Goal: Information Seeking & Learning: Understand process/instructions

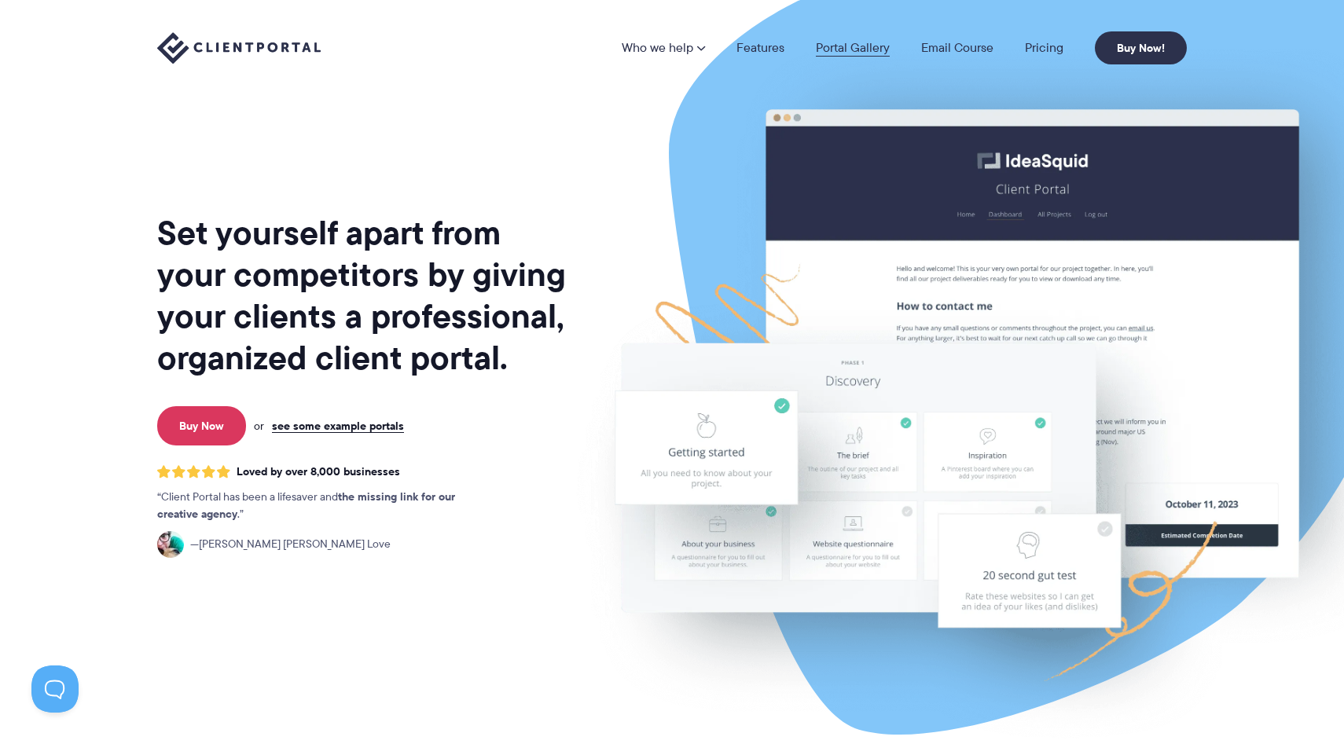
click at [853, 54] on link "Portal Gallery" at bounding box center [853, 48] width 74 height 13
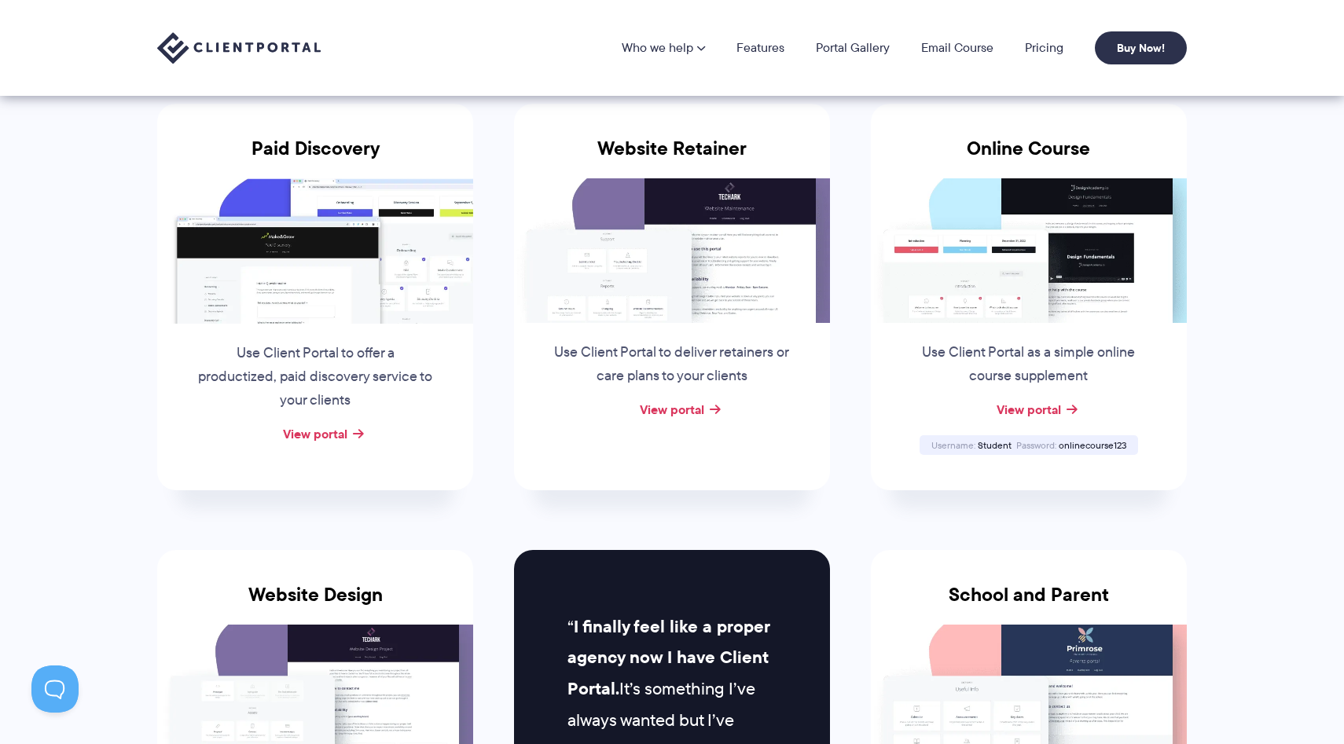
scroll to position [252, 0]
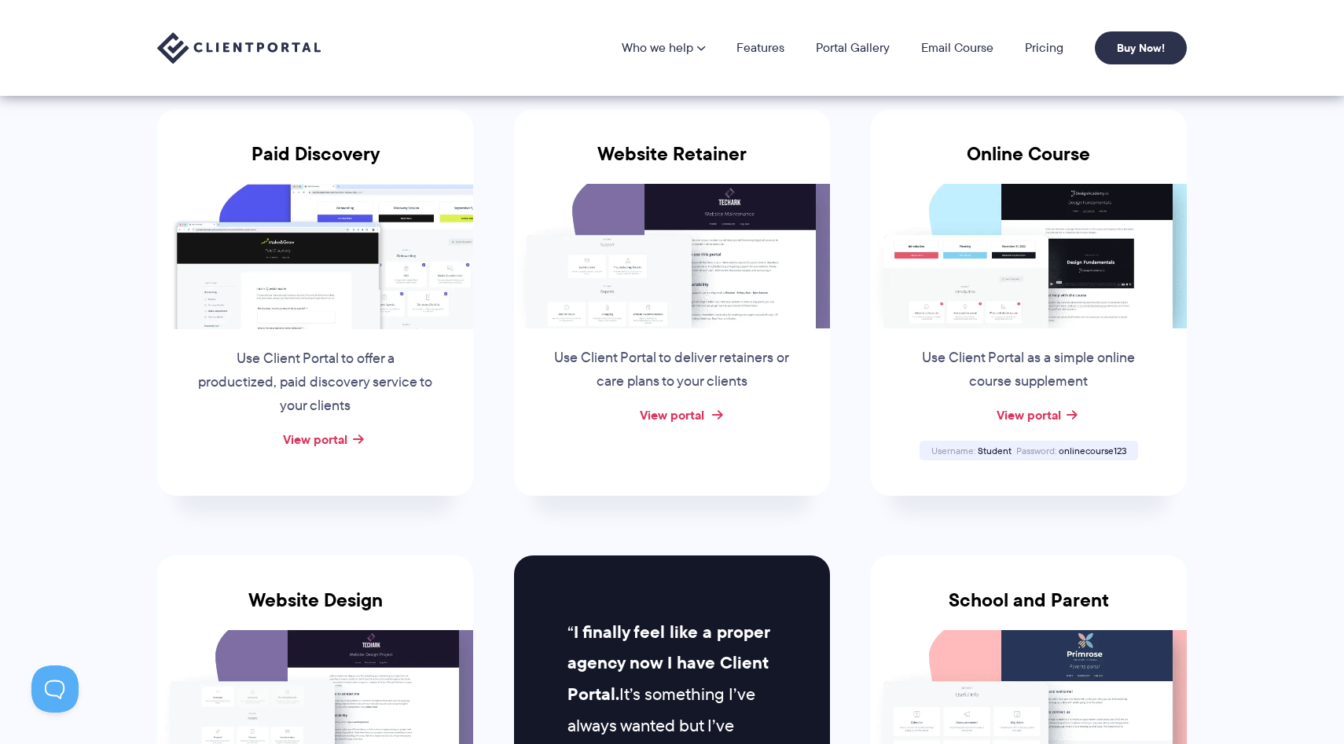
click at [691, 410] on link "View portal" at bounding box center [672, 415] width 64 height 19
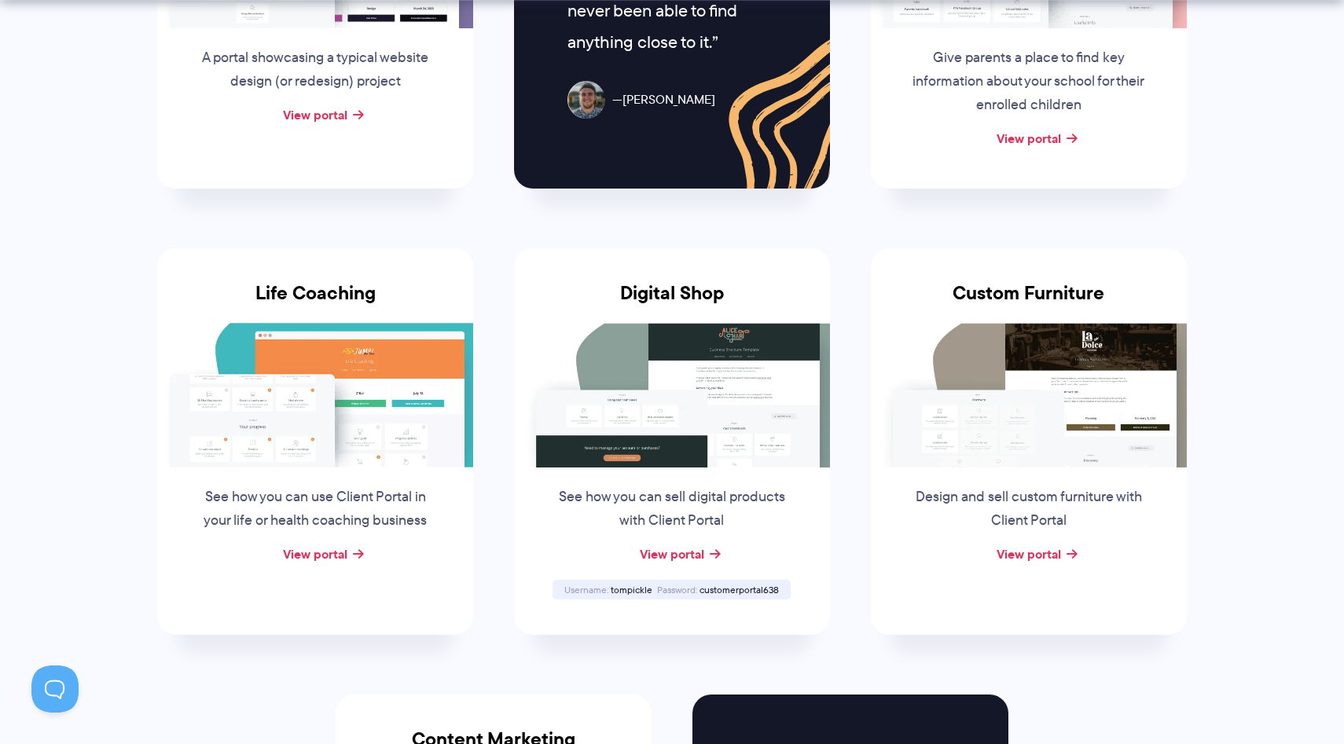
scroll to position [1173, 0]
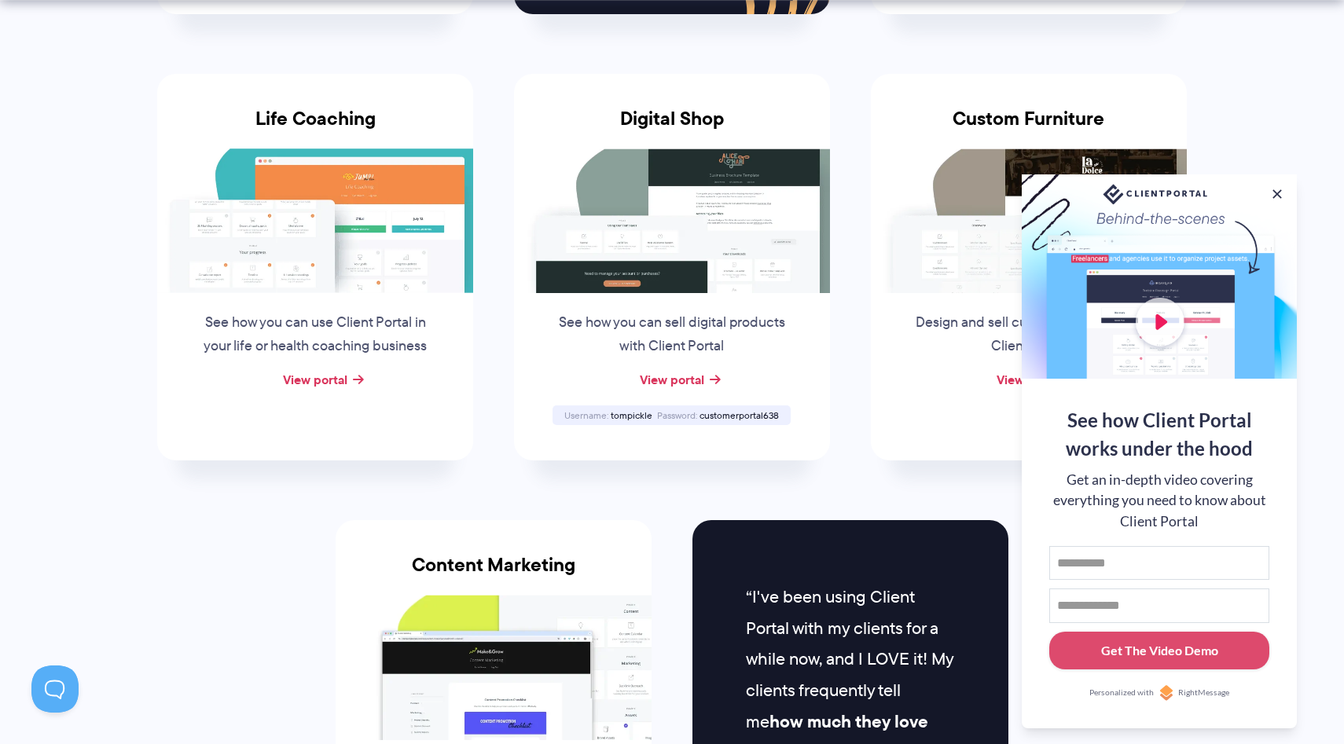
click at [314, 388] on div "View portal" at bounding box center [315, 381] width 316 height 24
click at [314, 365] on div "See how you can use Client Portal in your life or health coaching business" at bounding box center [315, 330] width 270 height 75
click at [315, 373] on link "View portal" at bounding box center [315, 379] width 64 height 19
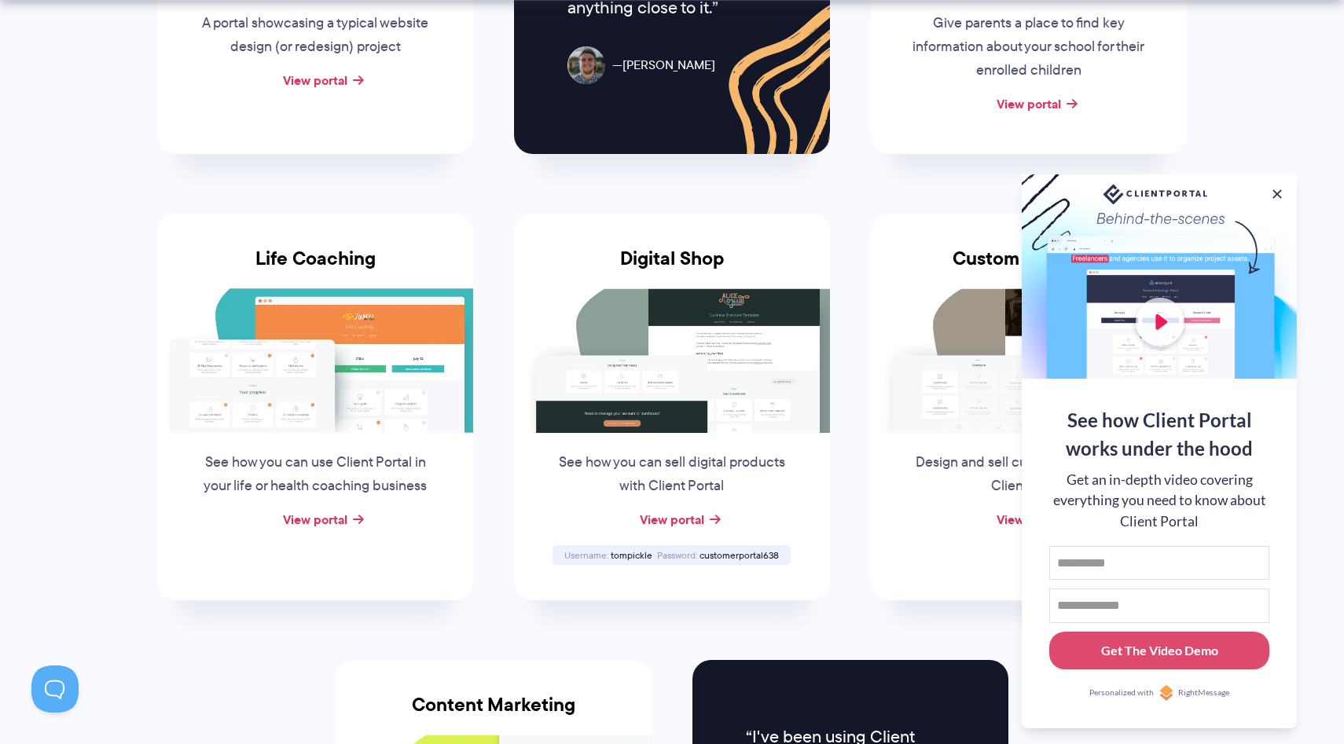
scroll to position [806, 0]
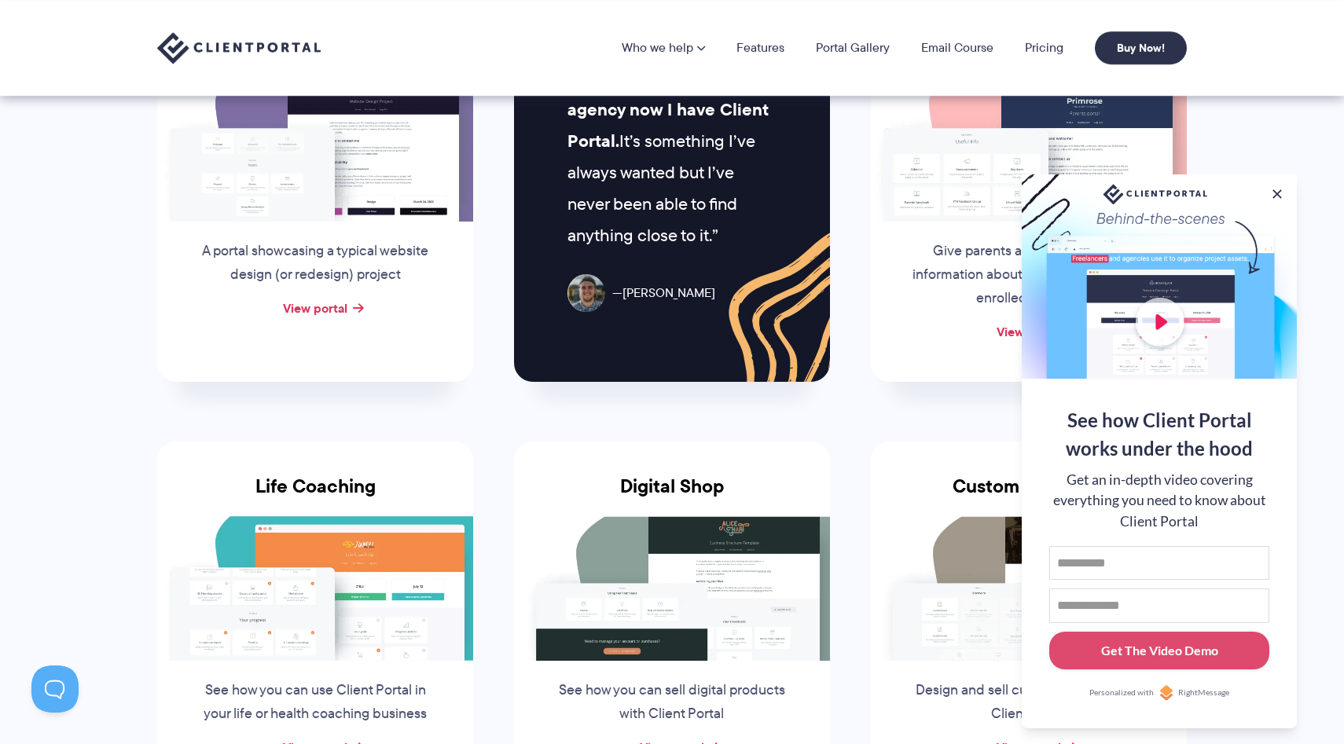
click at [338, 328] on div "Website Design A portal showcasing a typical website design (or redesign) proje…" at bounding box center [315, 192] width 316 height 380
click at [337, 306] on link "View portal" at bounding box center [315, 308] width 64 height 19
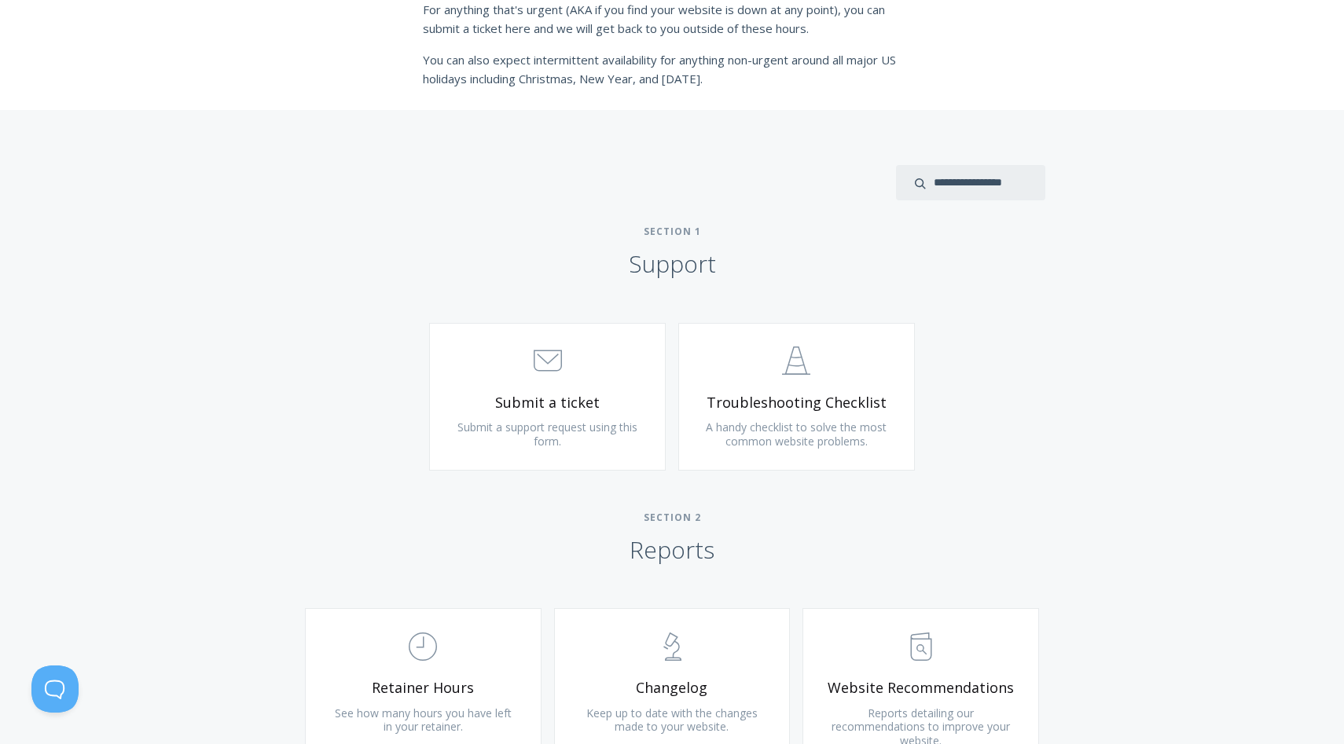
scroll to position [591, 0]
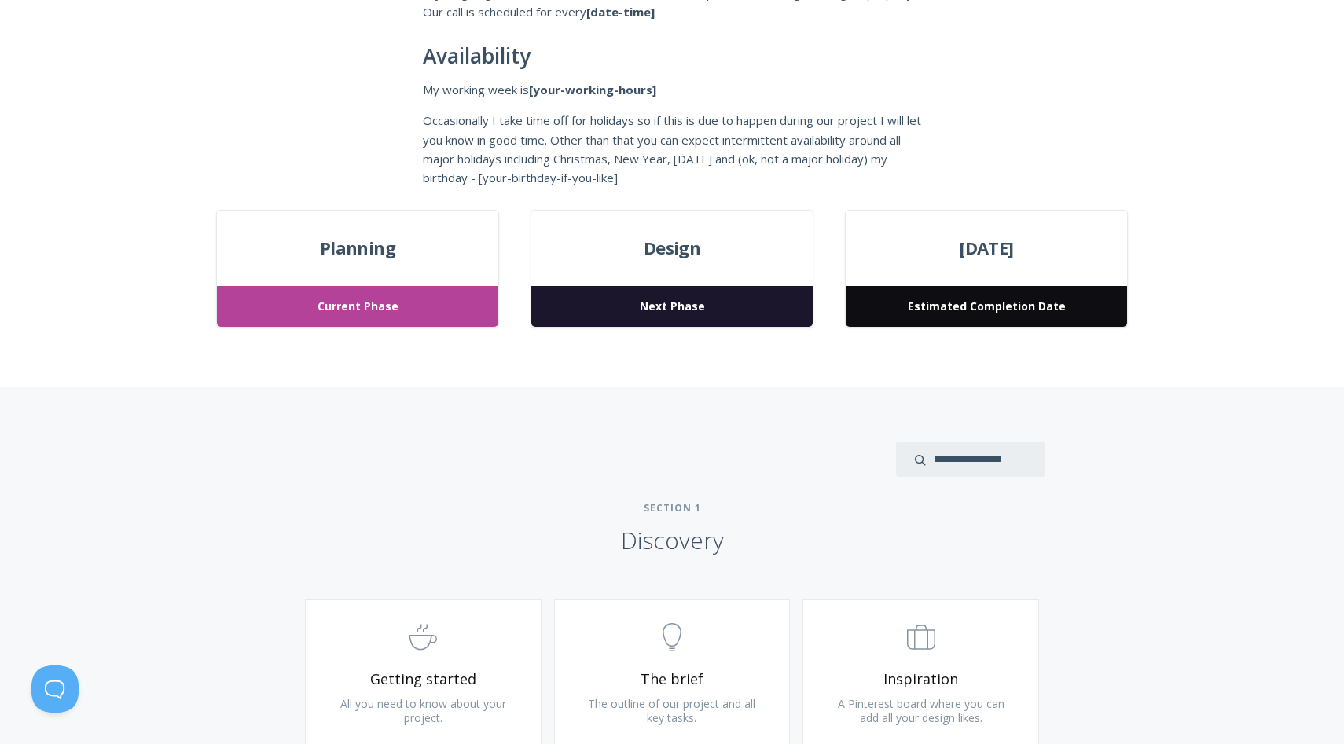
scroll to position [825, 0]
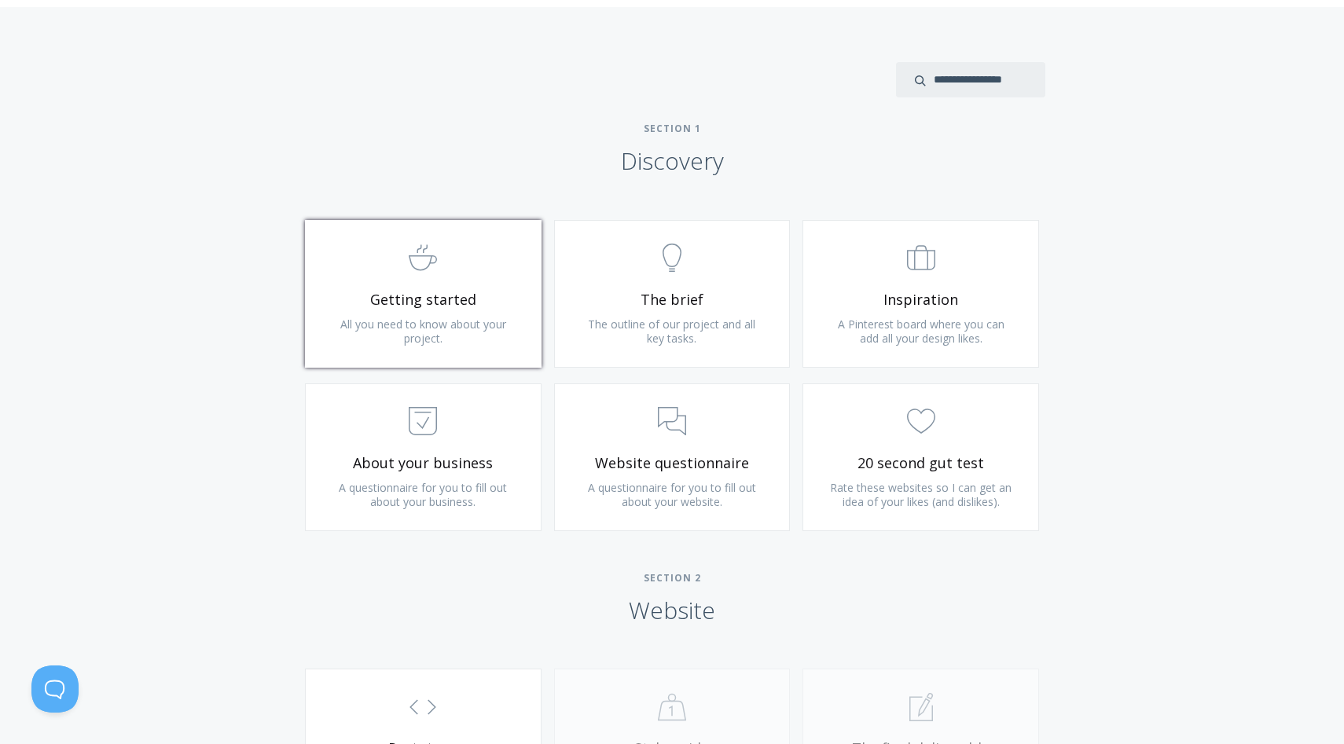
click at [474, 312] on link ".st0{fill:none;stroke:#000000;stroke-width:2;stroke-miterlimit:10;} Untitled-22…" at bounding box center [423, 294] width 237 height 148
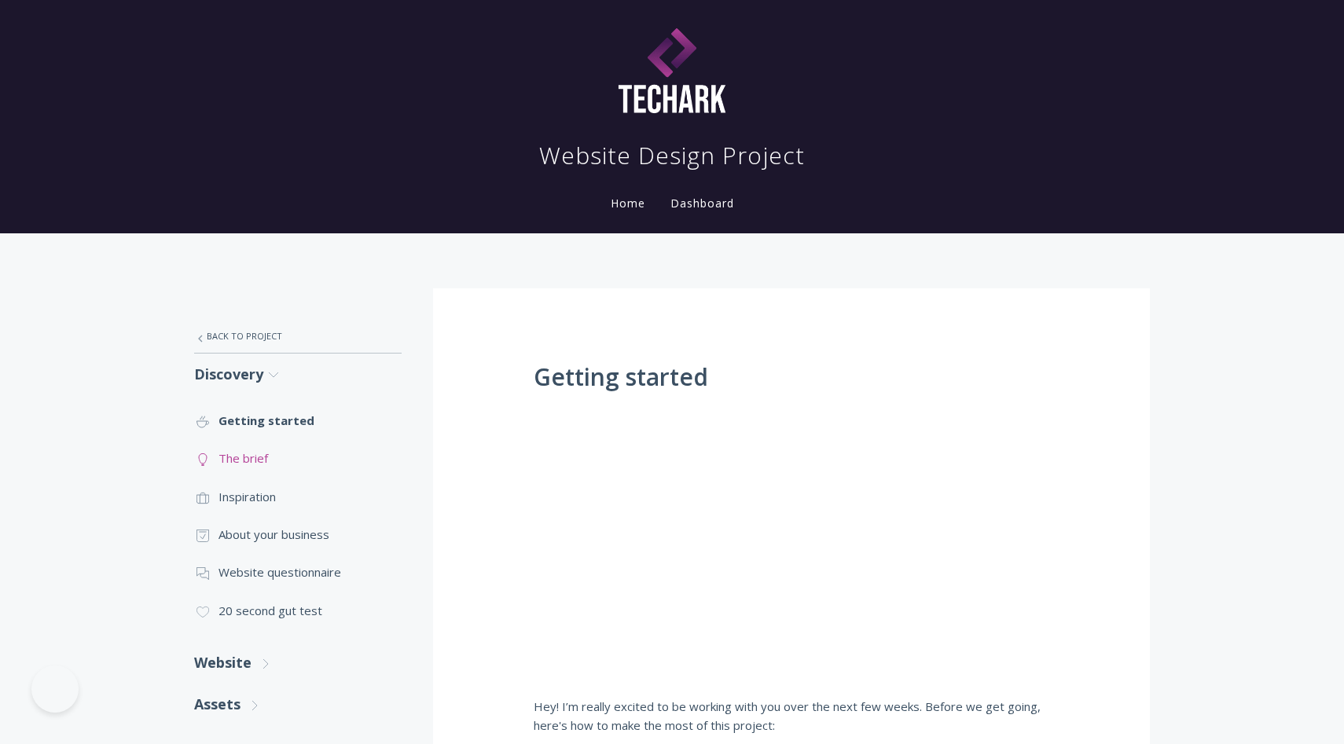
click at [291, 445] on link ".st0{fill:none;stroke:#000000;stroke-width:2;stroke-miterlimit:10;} Untitled-14…" at bounding box center [297, 458] width 207 height 38
click at [274, 549] on link ".st0{fill:none;stroke:#000000;stroke-width:2;stroke-miterlimit:10;} Untitled-18…" at bounding box center [297, 535] width 207 height 38
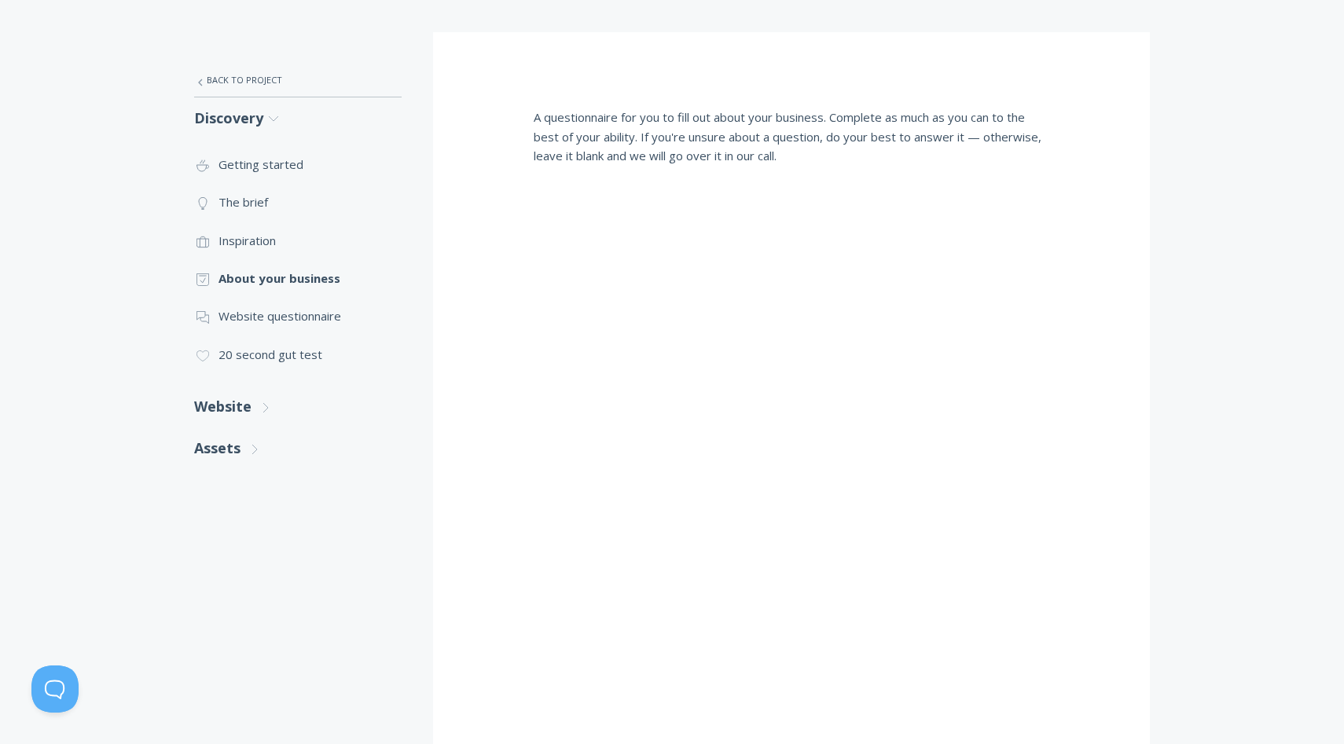
scroll to position [239, 0]
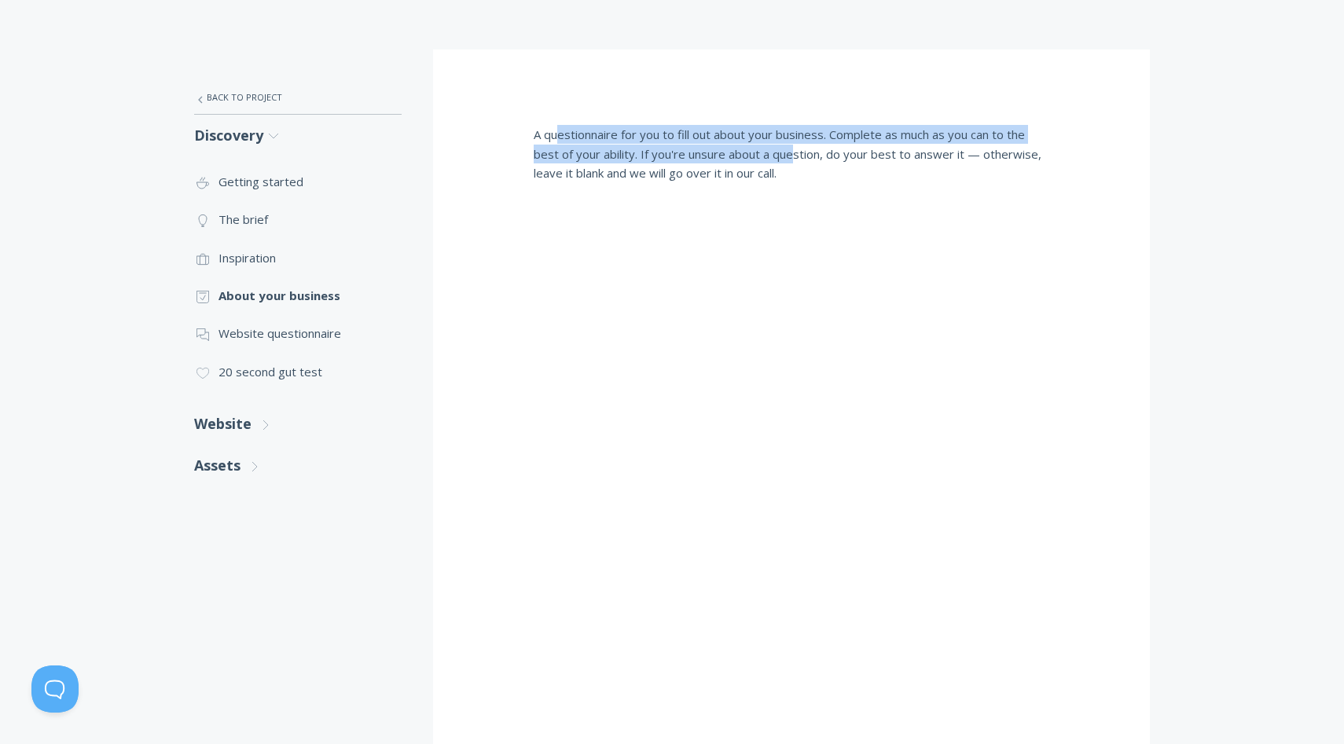
drag, startPoint x: 560, startPoint y: 141, endPoint x: 797, endPoint y: 161, distance: 237.4
click at [797, 161] on p "A questionnaire for you to fill out about your business. Complete as much as yo…" at bounding box center [792, 153] width 516 height 57
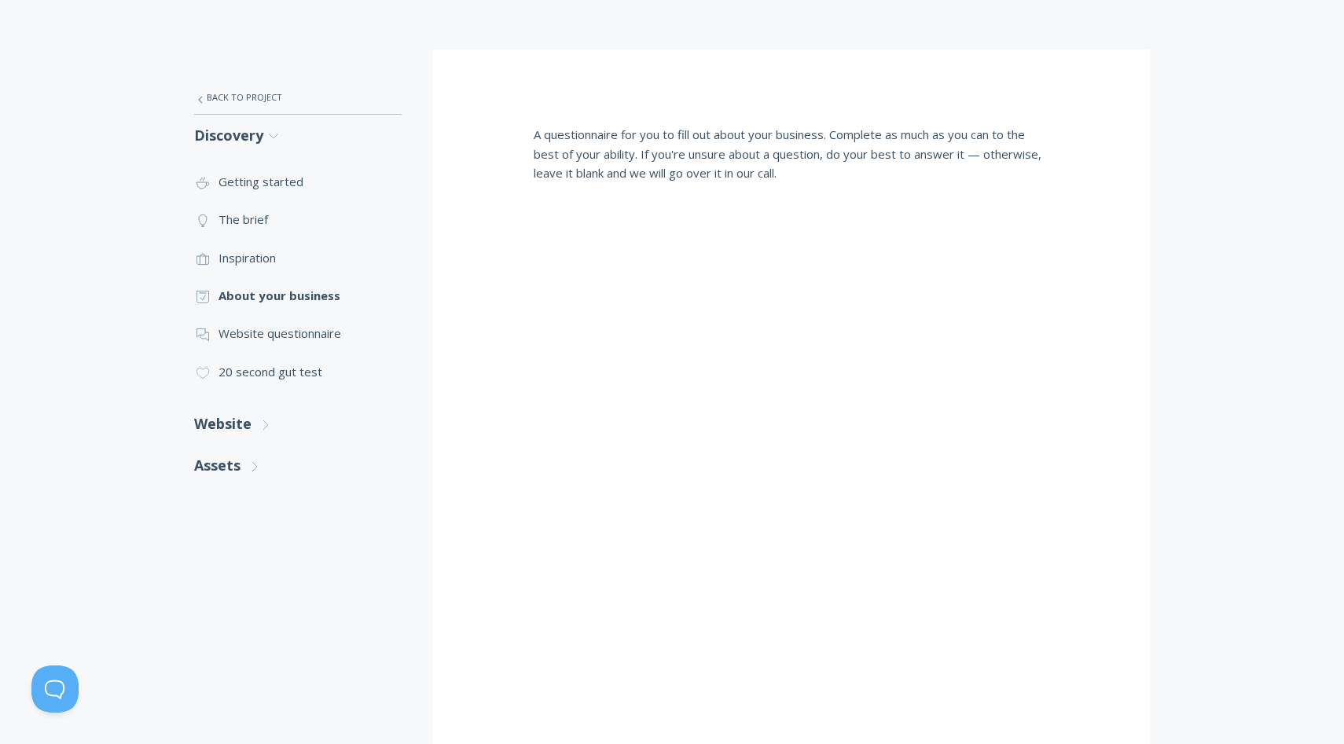
click at [890, 150] on p "A questionnaire for you to fill out about your business. Complete as much as yo…" at bounding box center [792, 153] width 516 height 57
click at [725, 156] on p "A questionnaire for you to fill out about your business. Complete as much as yo…" at bounding box center [792, 153] width 516 height 57
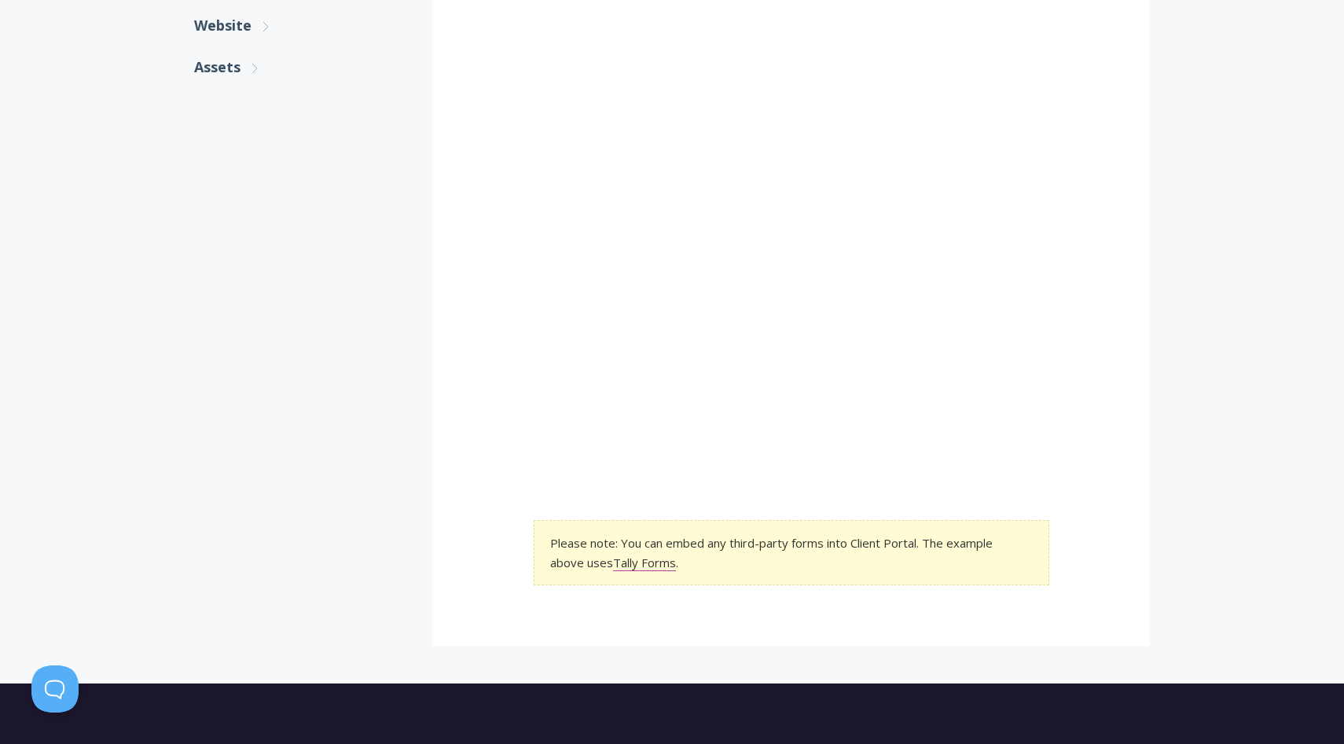
scroll to position [662, 0]
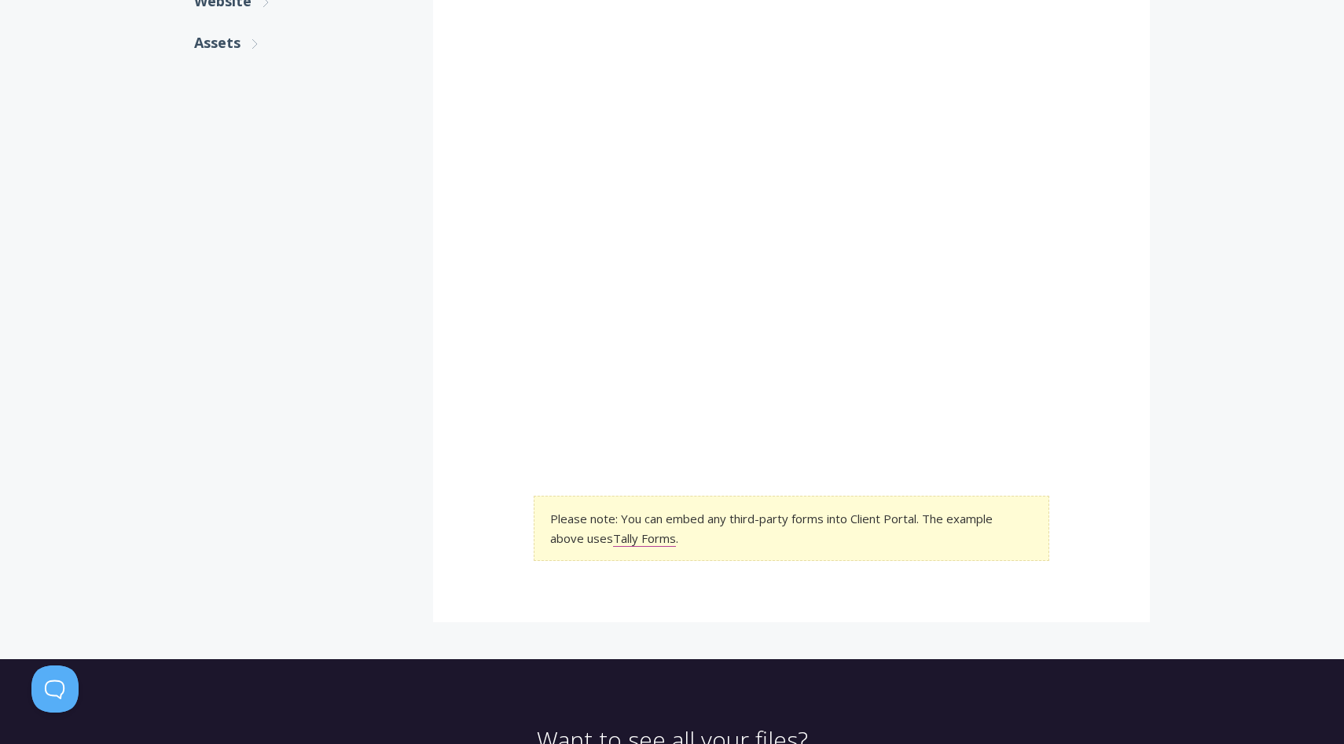
click at [701, 522] on section "Please note: You can embed any third-party forms into Client Portal. The exampl…" at bounding box center [792, 528] width 516 height 65
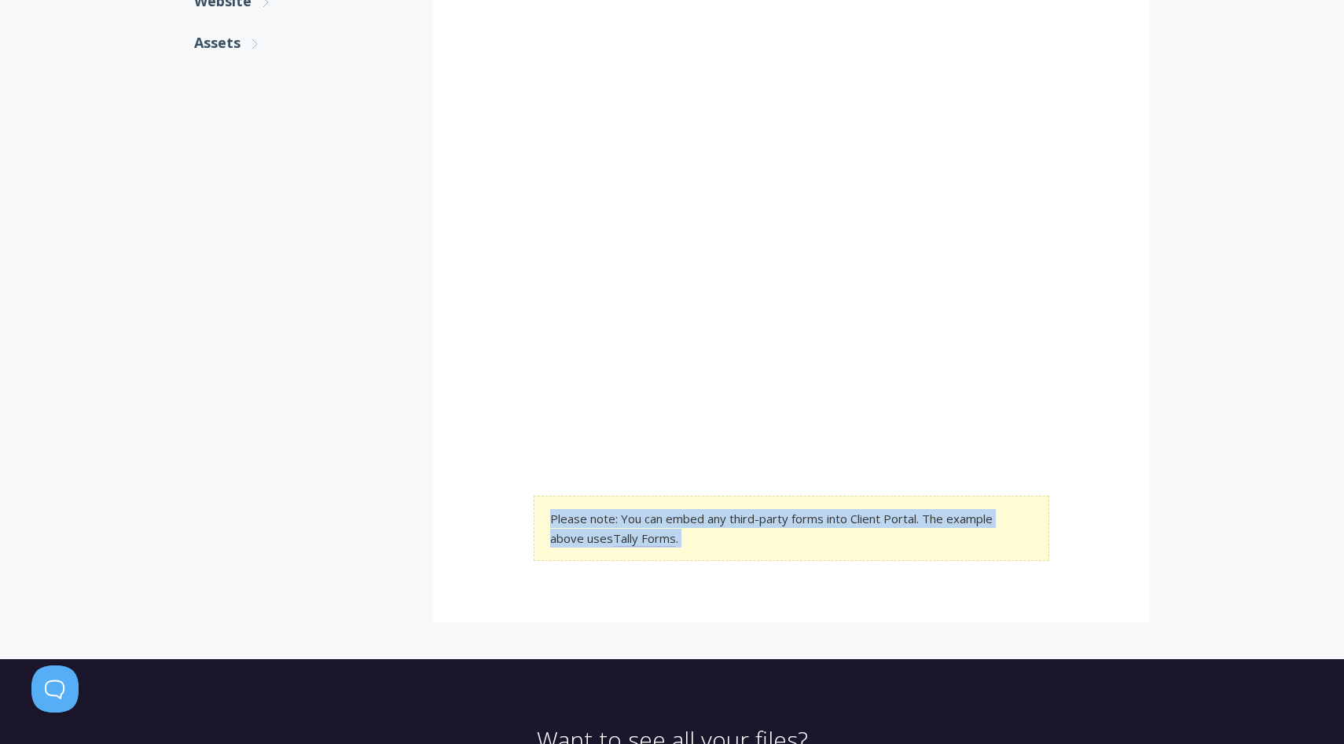
click at [701, 522] on section "Please note: You can embed any third-party forms into Client Portal. The exampl…" at bounding box center [792, 528] width 516 height 65
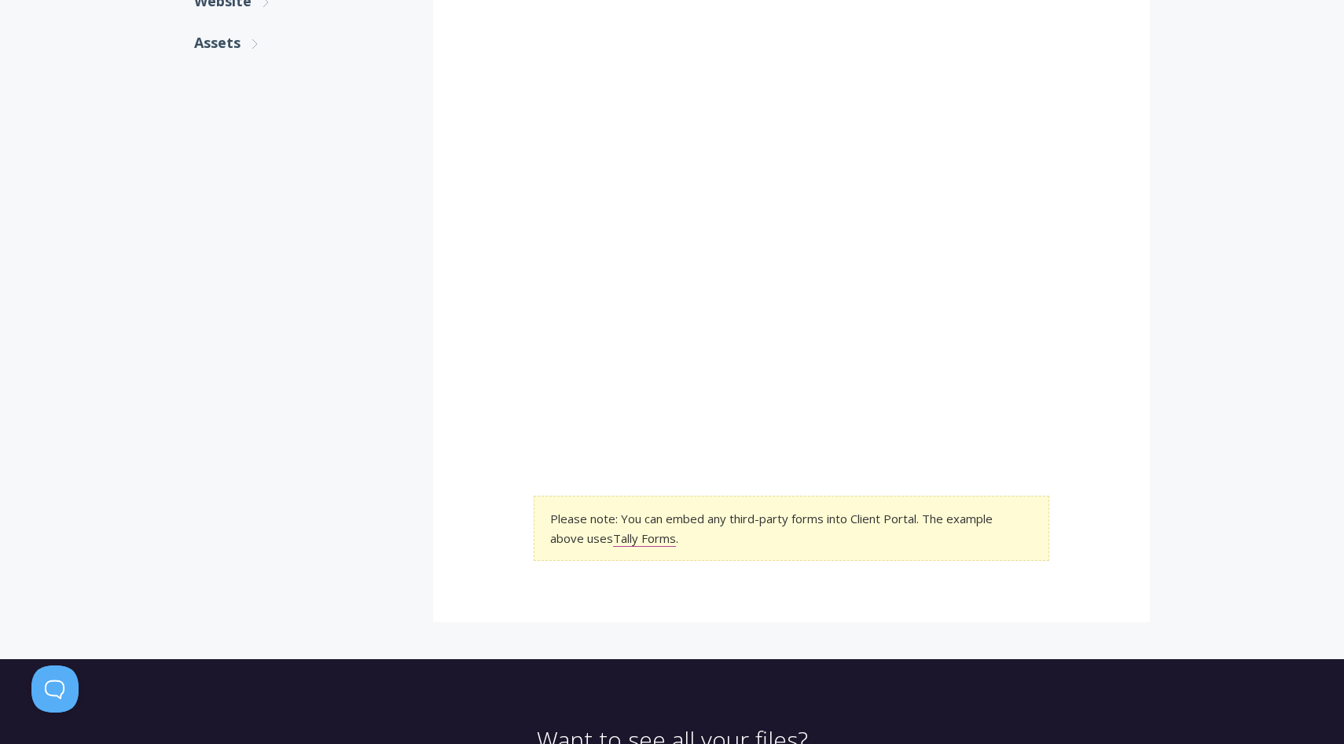
click at [780, 523] on section "Please note: You can embed any third-party forms into Client Portal. The exampl…" at bounding box center [792, 528] width 516 height 65
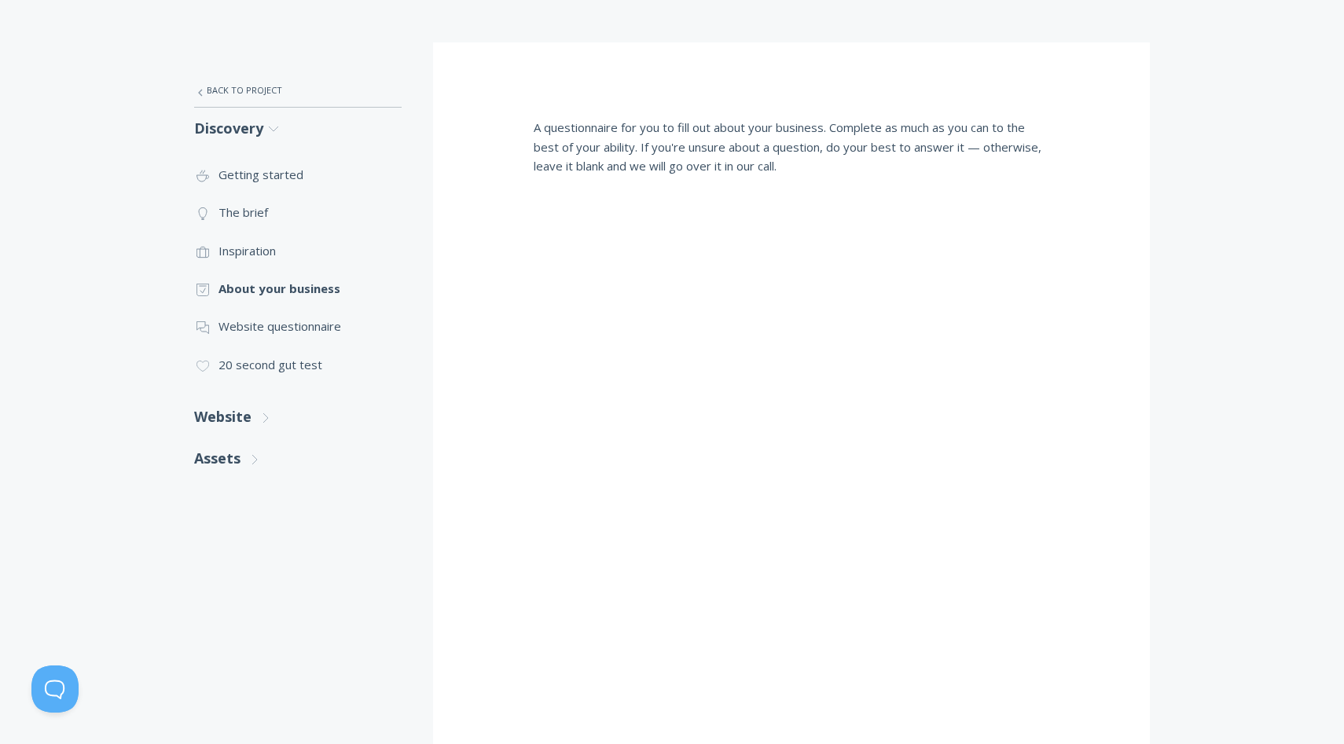
scroll to position [23, 0]
